Goal: Navigation & Orientation: Find specific page/section

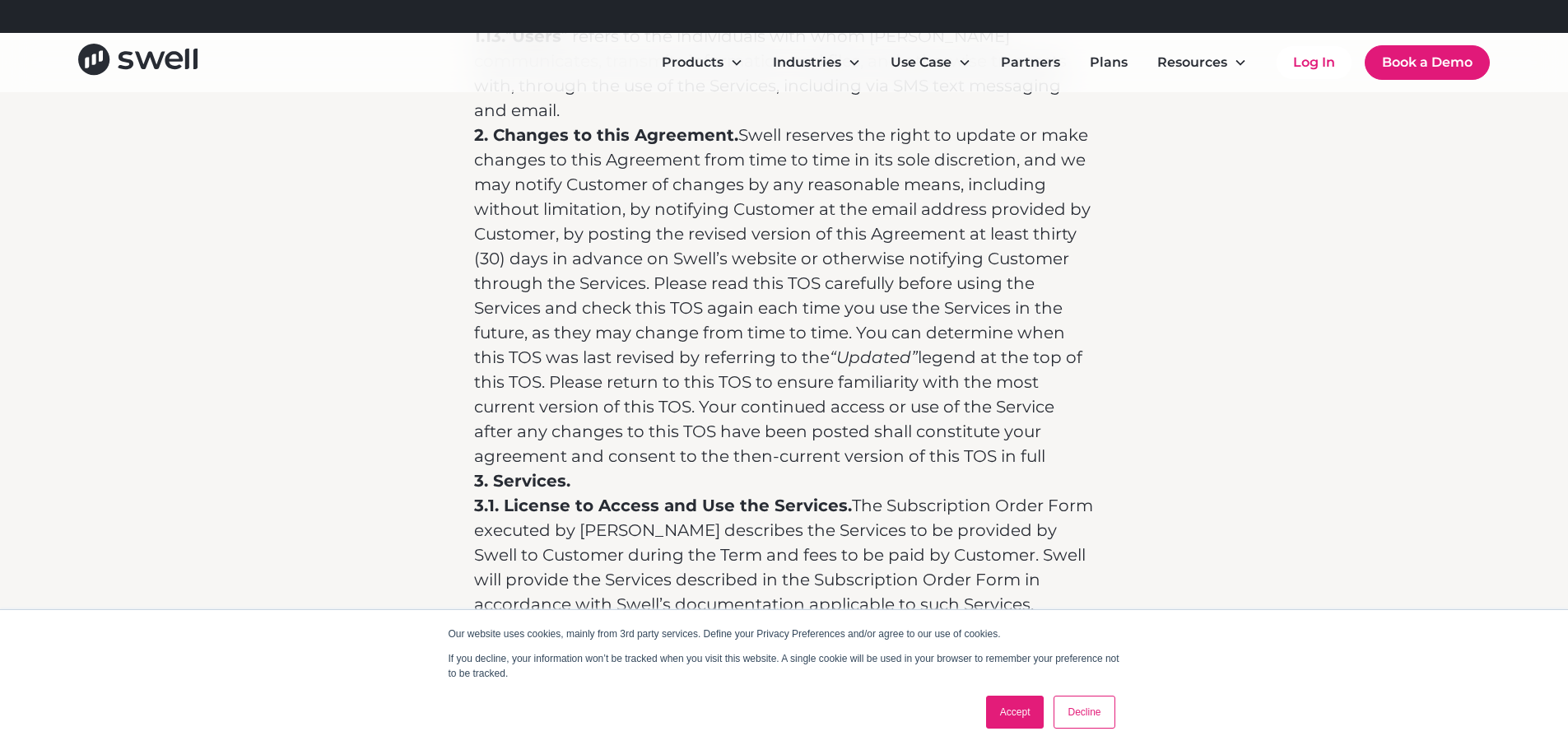
scroll to position [1976, 0]
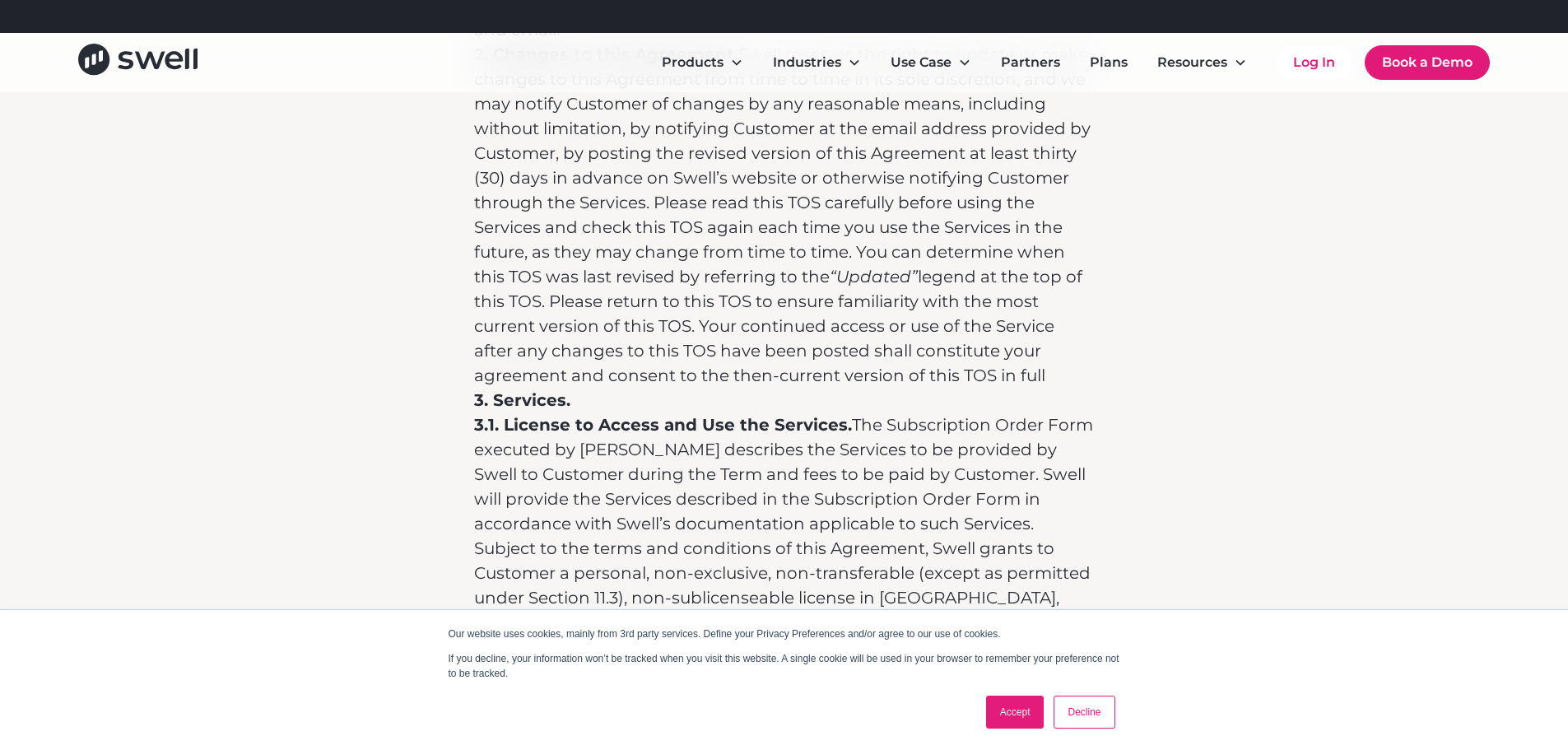
drag, startPoint x: 1010, startPoint y: 719, endPoint x: 1260, endPoint y: 688, distance: 251.9
click at [1010, 718] on link "Accept" at bounding box center [1014, 712] width 58 height 33
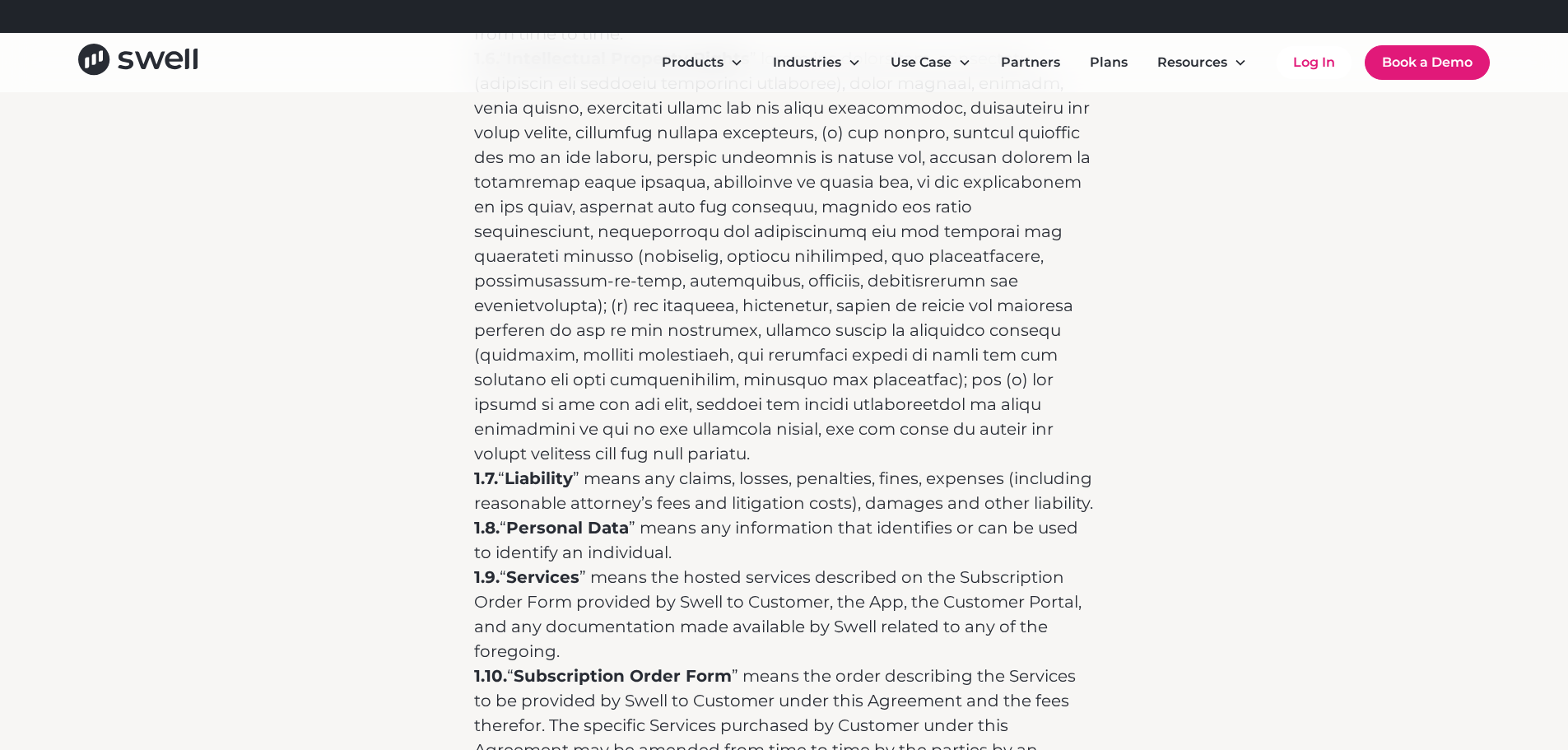
scroll to position [886, 0]
